Goal: Connect with others: Connect with others

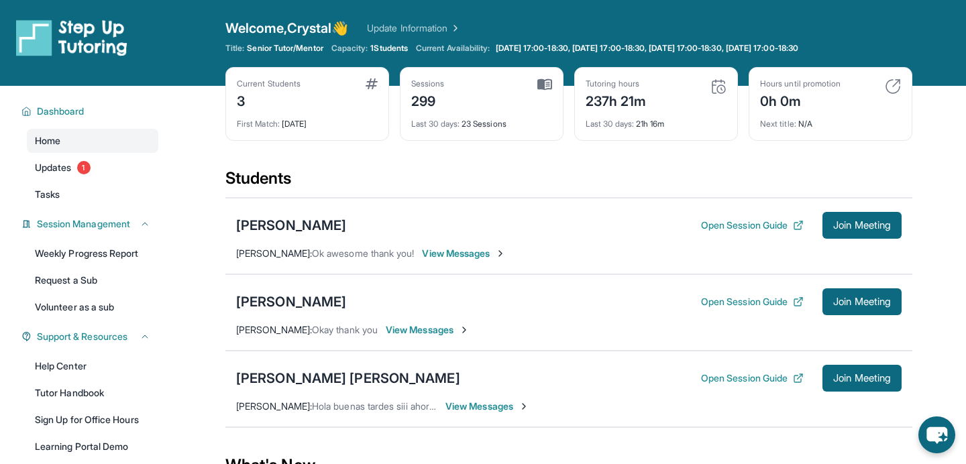
scroll to position [44, 0]
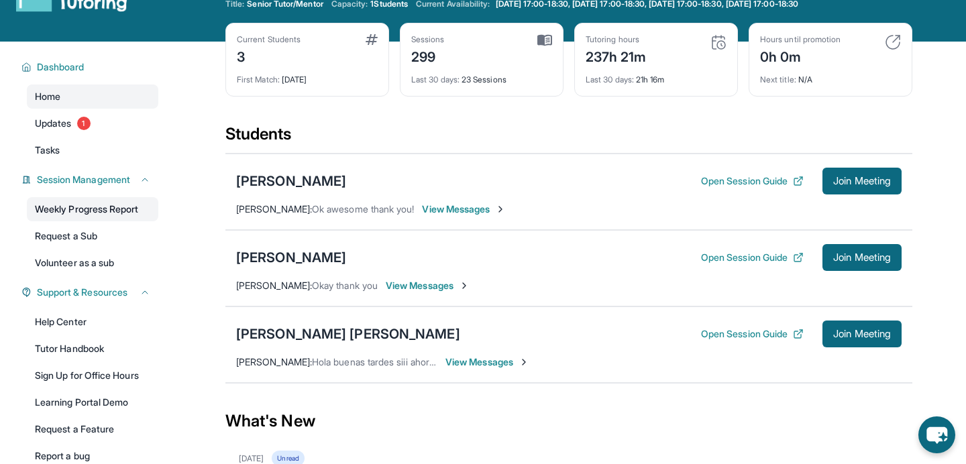
click at [142, 214] on link "Weekly Progress Report" at bounding box center [92, 209] width 131 height 24
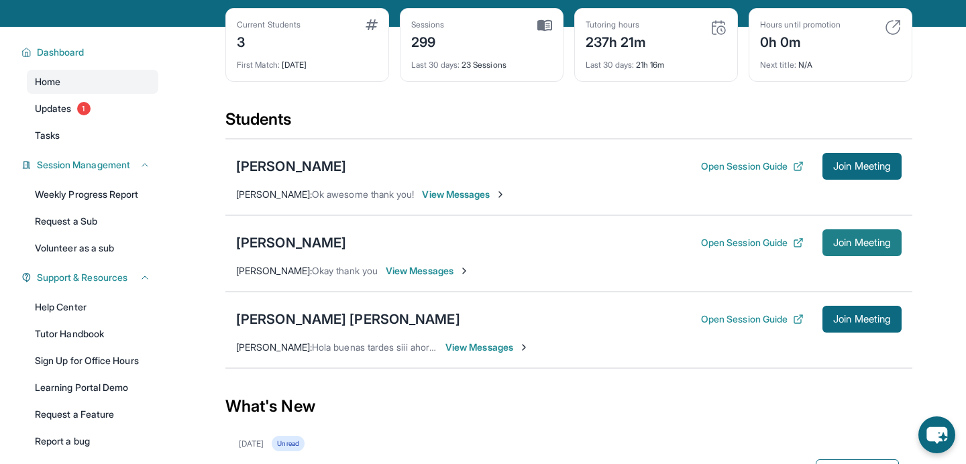
click at [858, 247] on span "Join Meeting" at bounding box center [862, 243] width 58 height 8
click at [290, 235] on div "[PERSON_NAME]" at bounding box center [291, 242] width 110 height 19
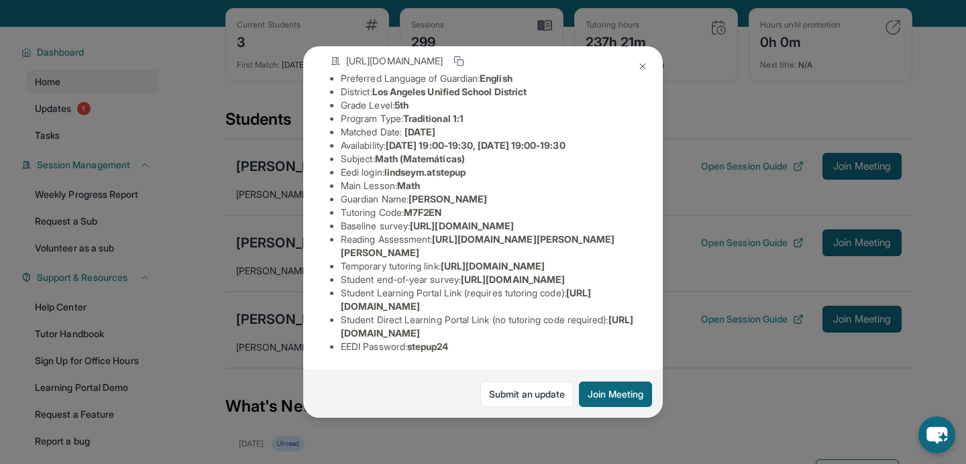
scroll to position [233, 0]
drag, startPoint x: 339, startPoint y: 332, endPoint x: 613, endPoint y: 333, distance: 273.7
click at [613, 333] on ul "Preferred Language of Guardian: English District: Los Angeles Unified School Di…" at bounding box center [483, 213] width 306 height 282
copy span "[URL][DOMAIN_NAME]"
click at [630, 337] on li "Student Direct Learning Portal Link (no tutoring code required) : https://stude…" at bounding box center [488, 326] width 295 height 27
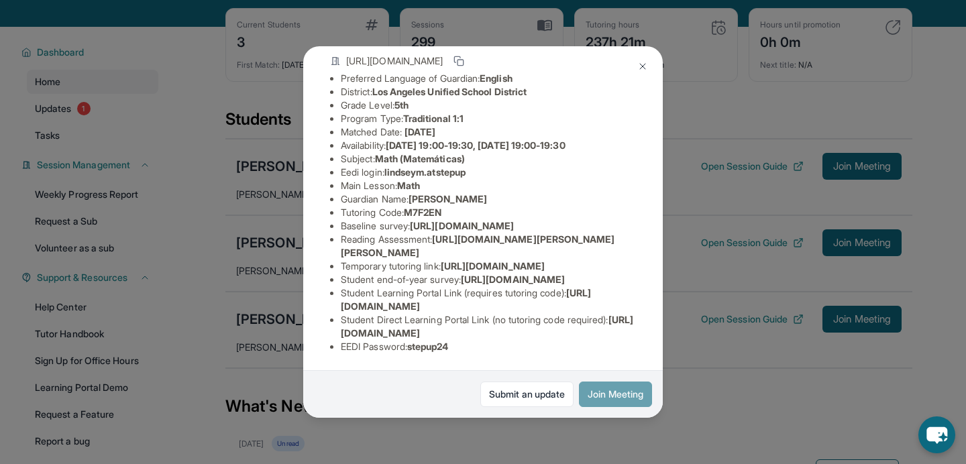
click at [615, 399] on button "Join Meeting" at bounding box center [615, 394] width 73 height 25
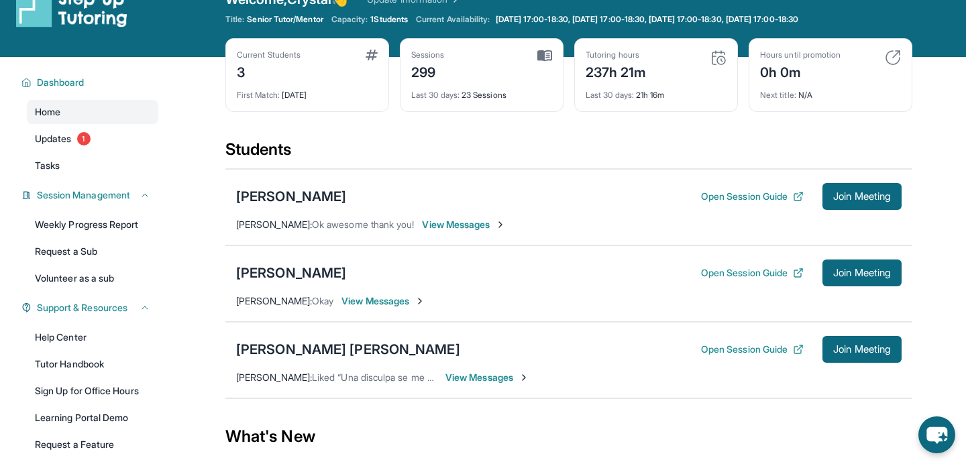
scroll to position [35, 0]
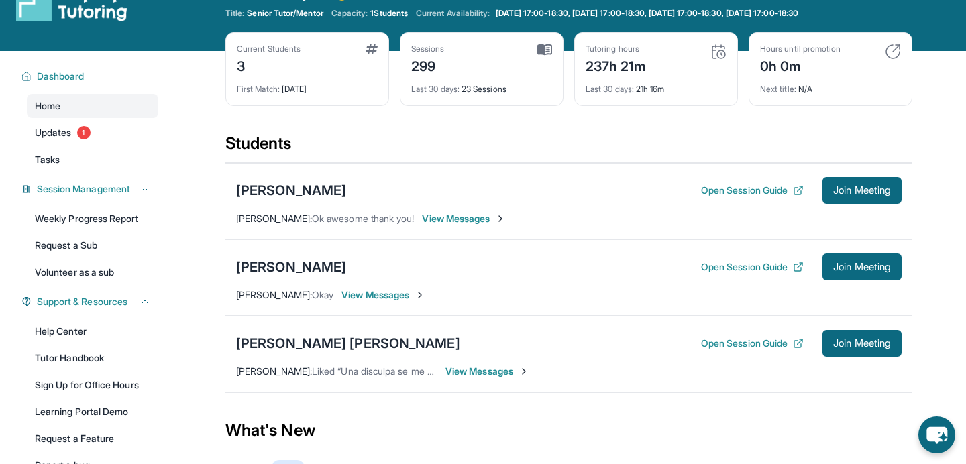
click at [352, 272] on div "[PERSON_NAME] Open Session Guide Join Meeting" at bounding box center [569, 267] width 666 height 27
click at [329, 269] on div "[PERSON_NAME]" at bounding box center [291, 267] width 110 height 19
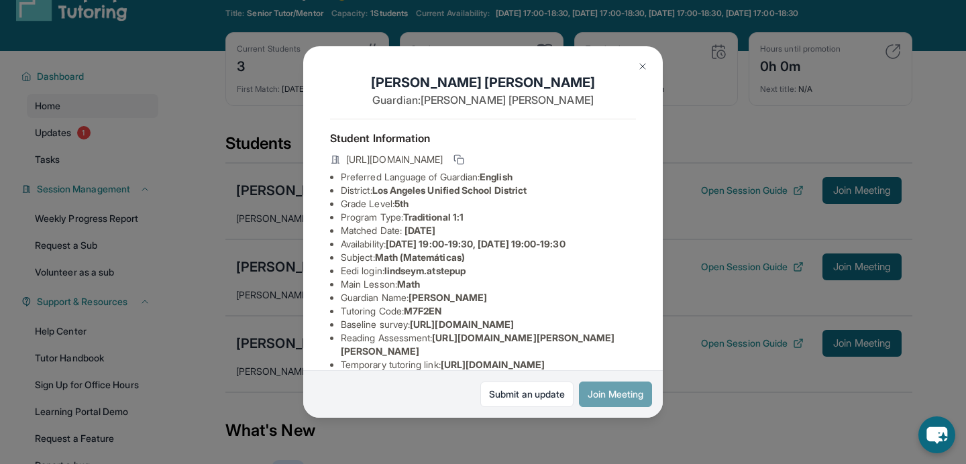
click at [601, 400] on button "Join Meeting" at bounding box center [615, 394] width 73 height 25
